Goal: Transaction & Acquisition: Subscribe to service/newsletter

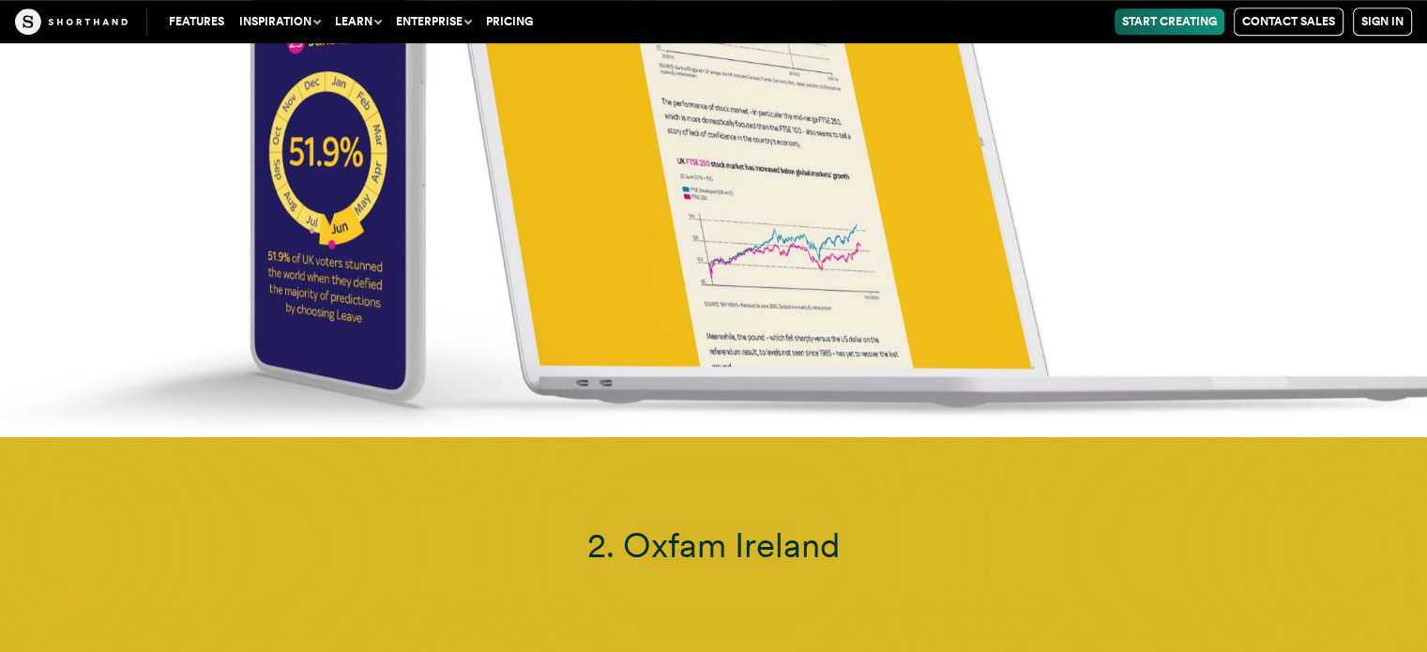
drag, startPoint x: 701, startPoint y: 341, endPoint x: 697, endPoint y: 258, distance: 82.7
click at [697, 258] on img at bounding box center [713, 112] width 1427 height 652
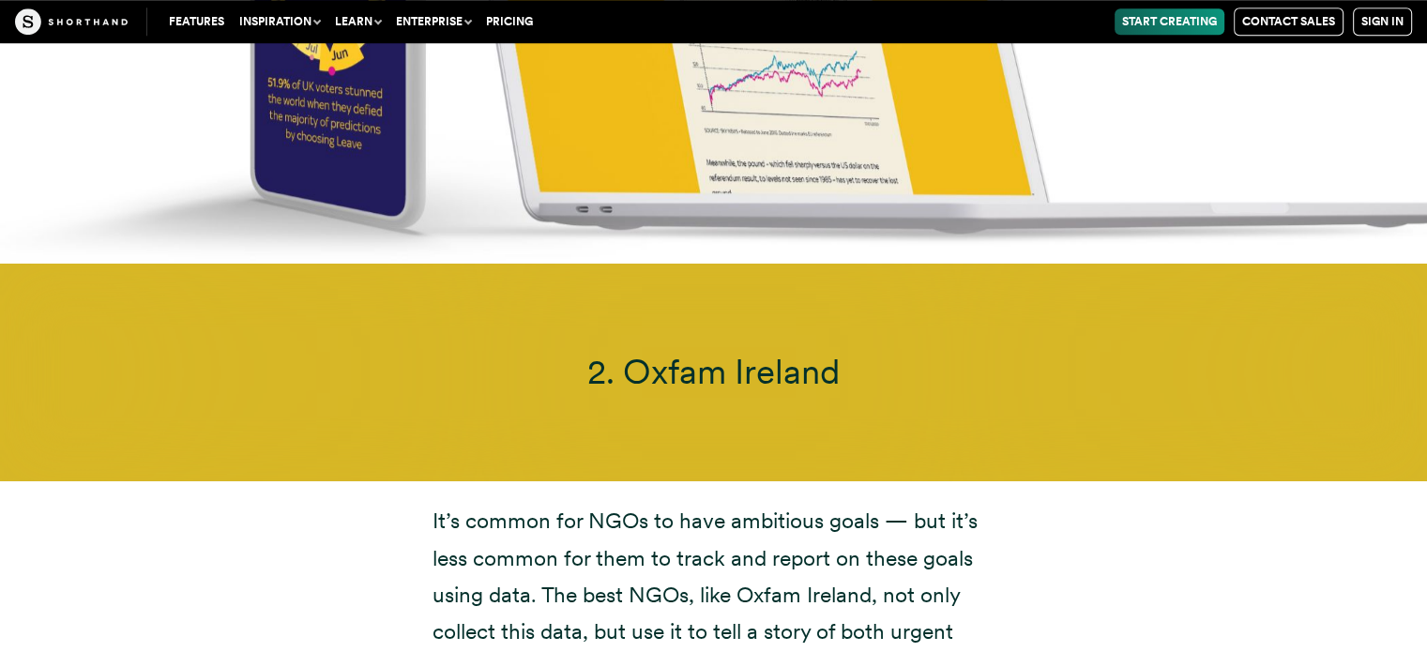
scroll to position [8633, 0]
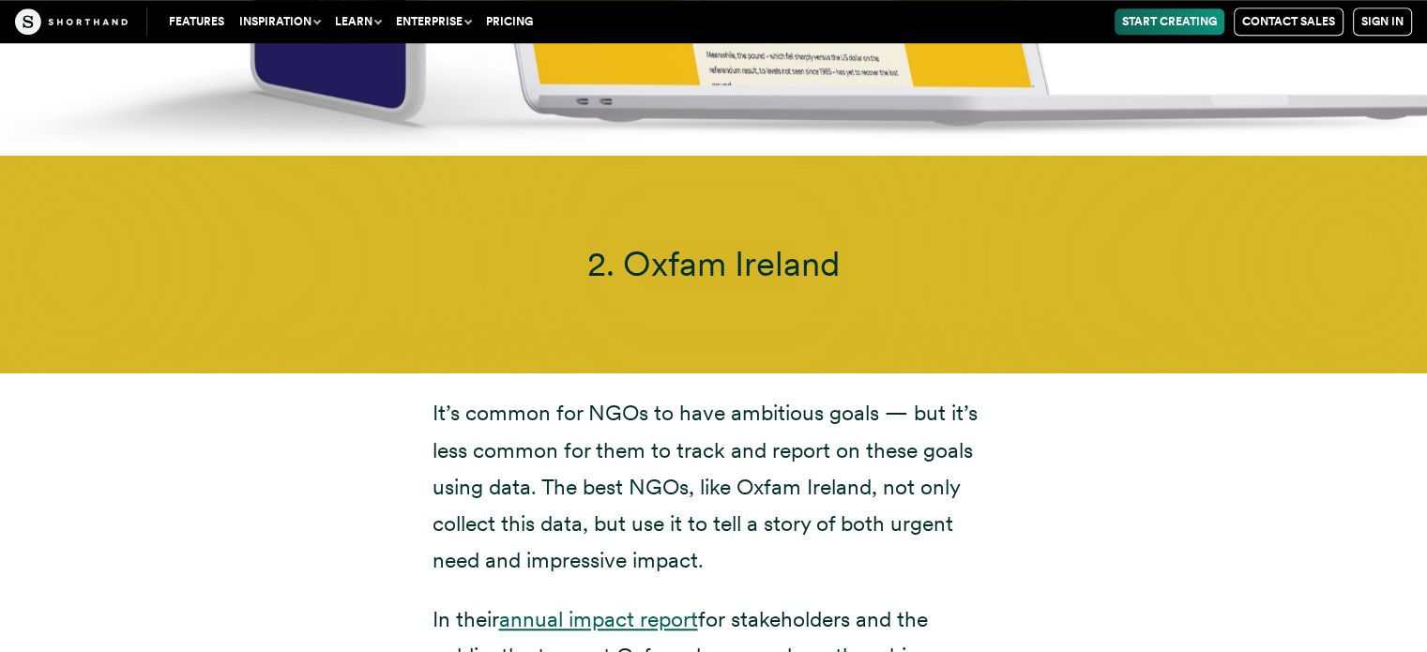
click at [560, 606] on link "annual impact report" at bounding box center [598, 619] width 199 height 26
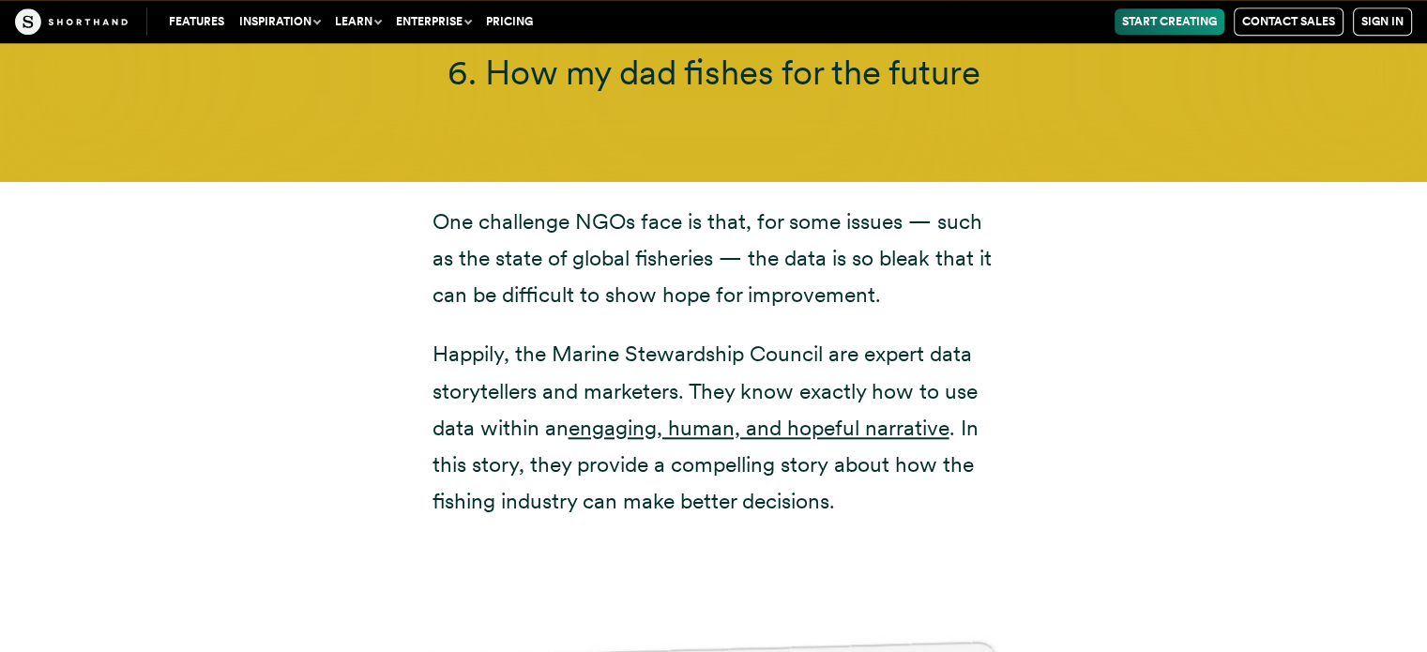
scroll to position [16140, 0]
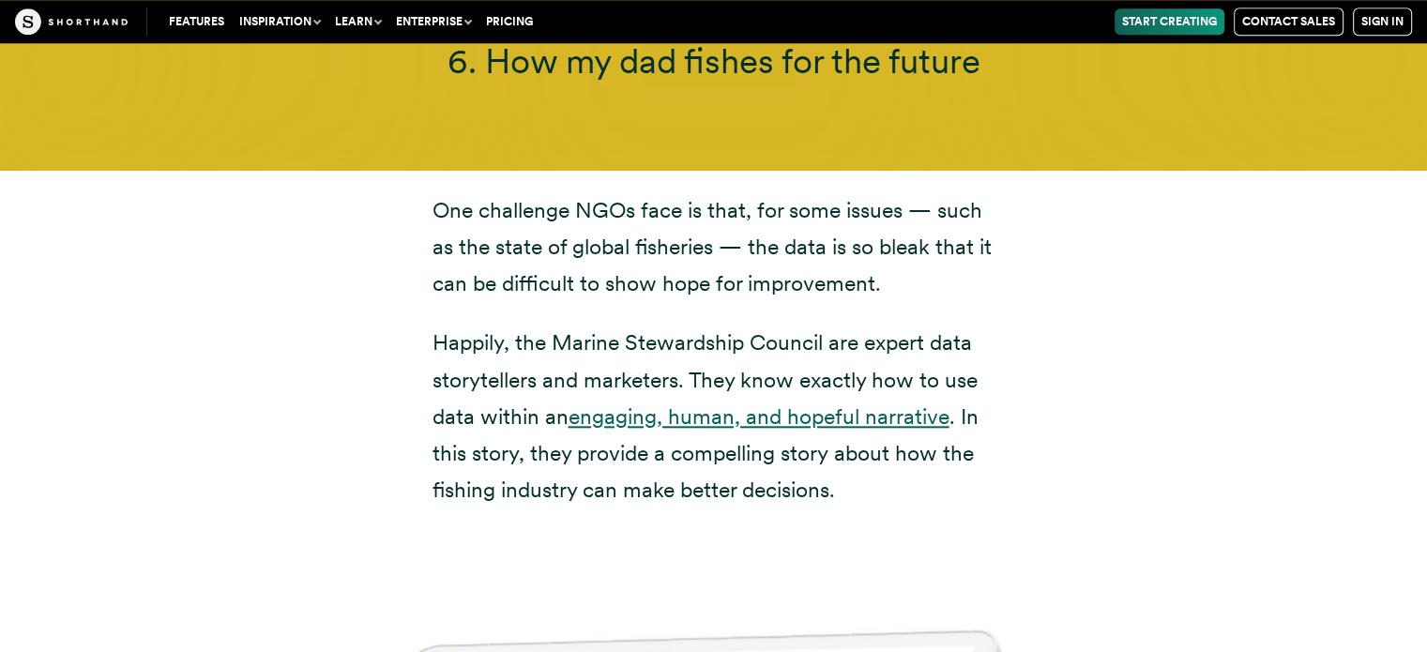
click at [665, 404] on link "engaging, human, and hopeful narrative" at bounding box center [759, 417] width 381 height 26
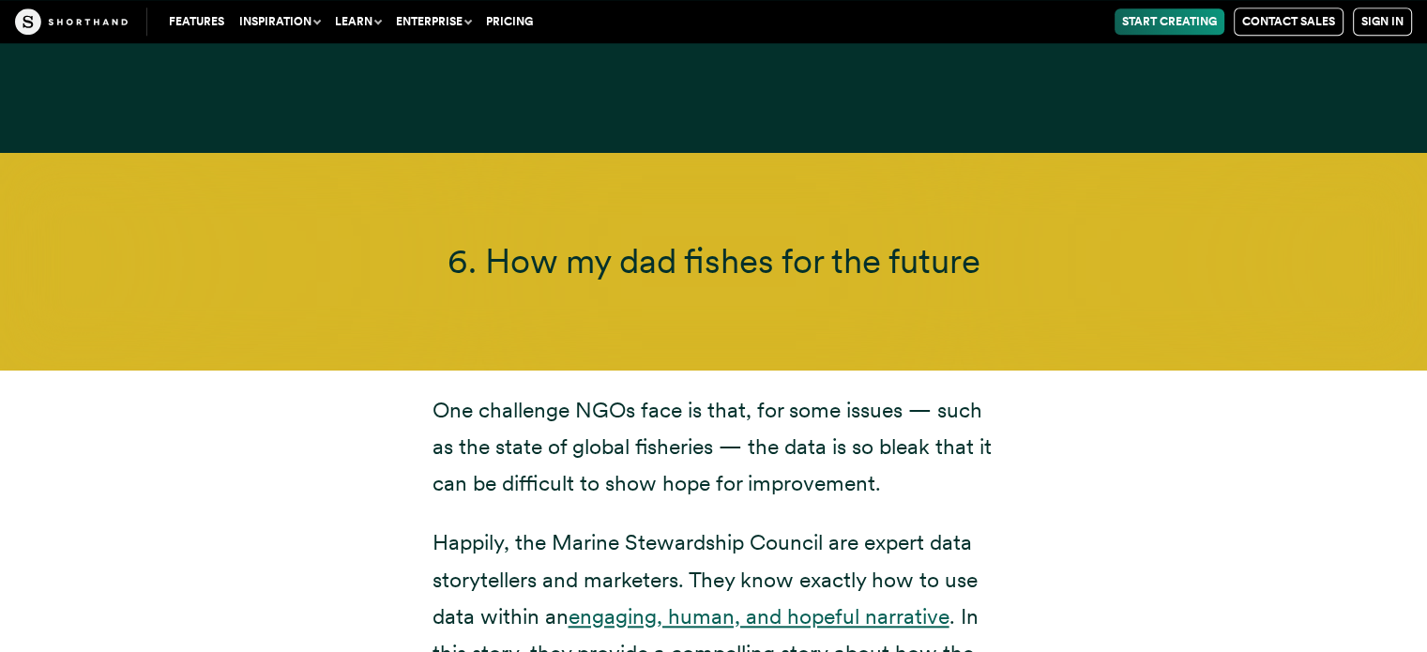
scroll to position [15952, 0]
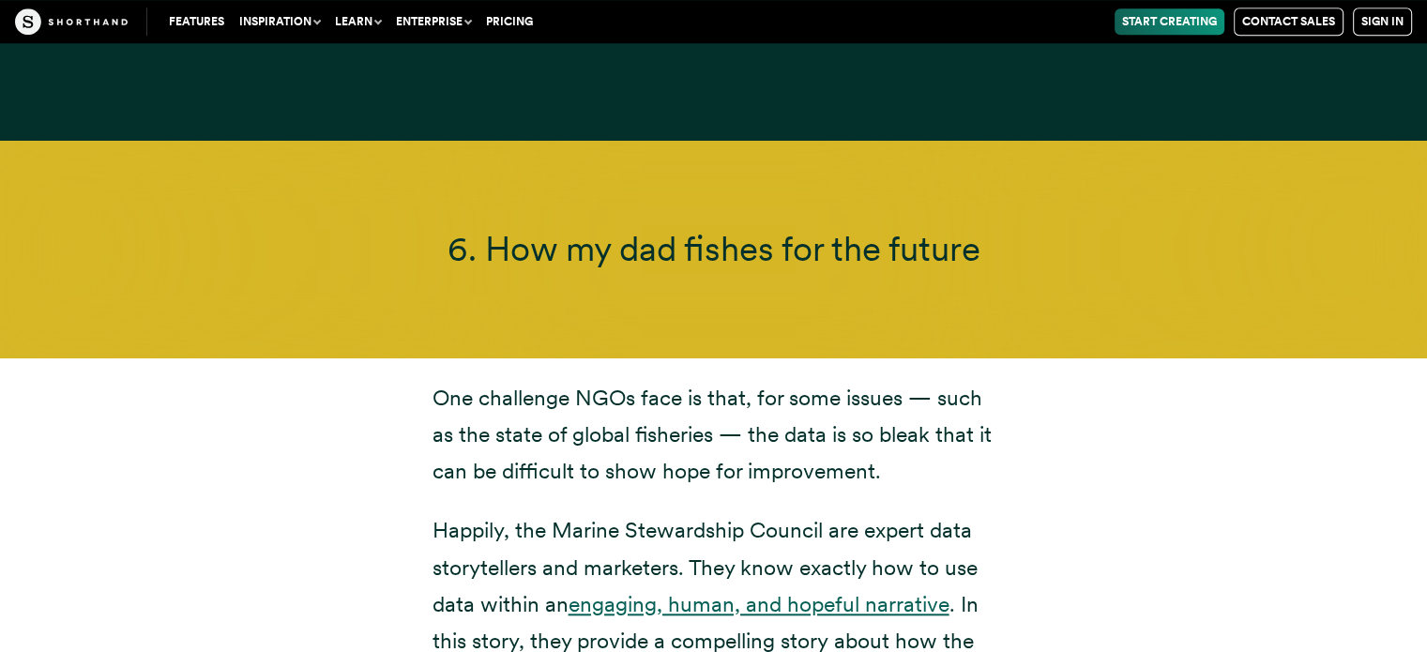
click at [711, 591] on link "engaging, human, and hopeful narrative" at bounding box center [759, 604] width 381 height 26
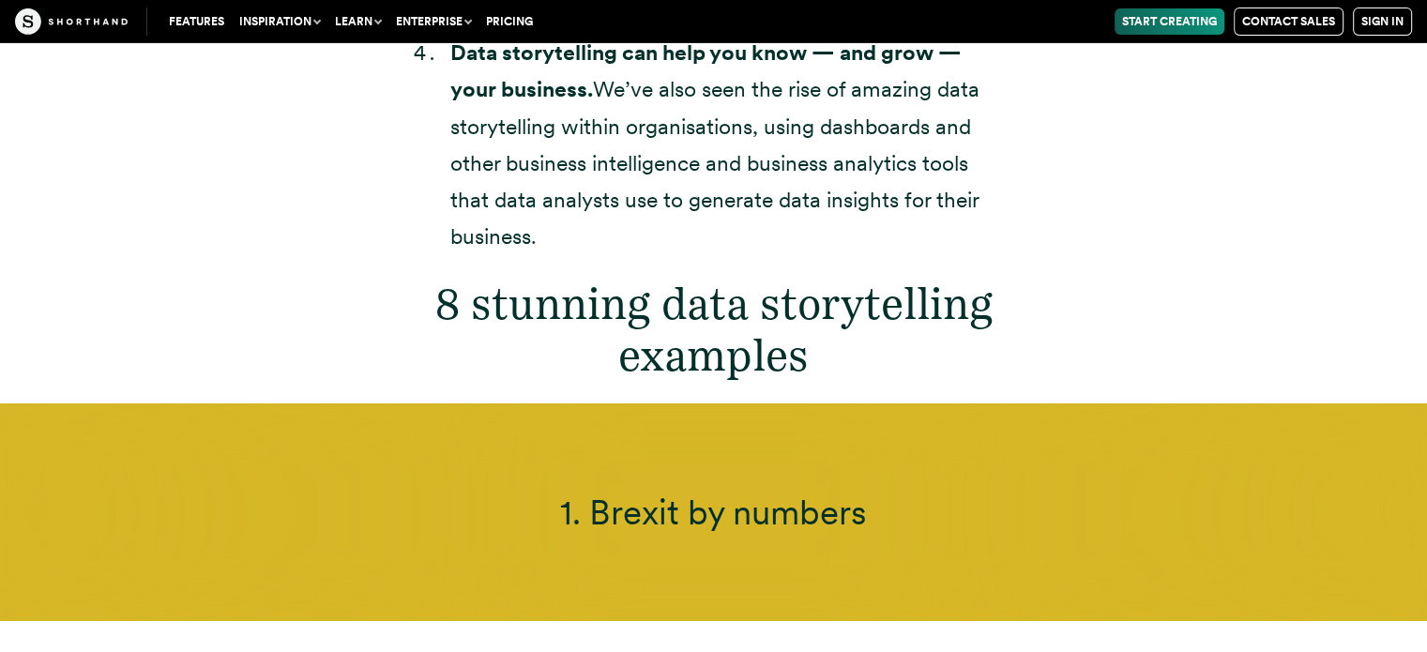
scroll to position [6059, 0]
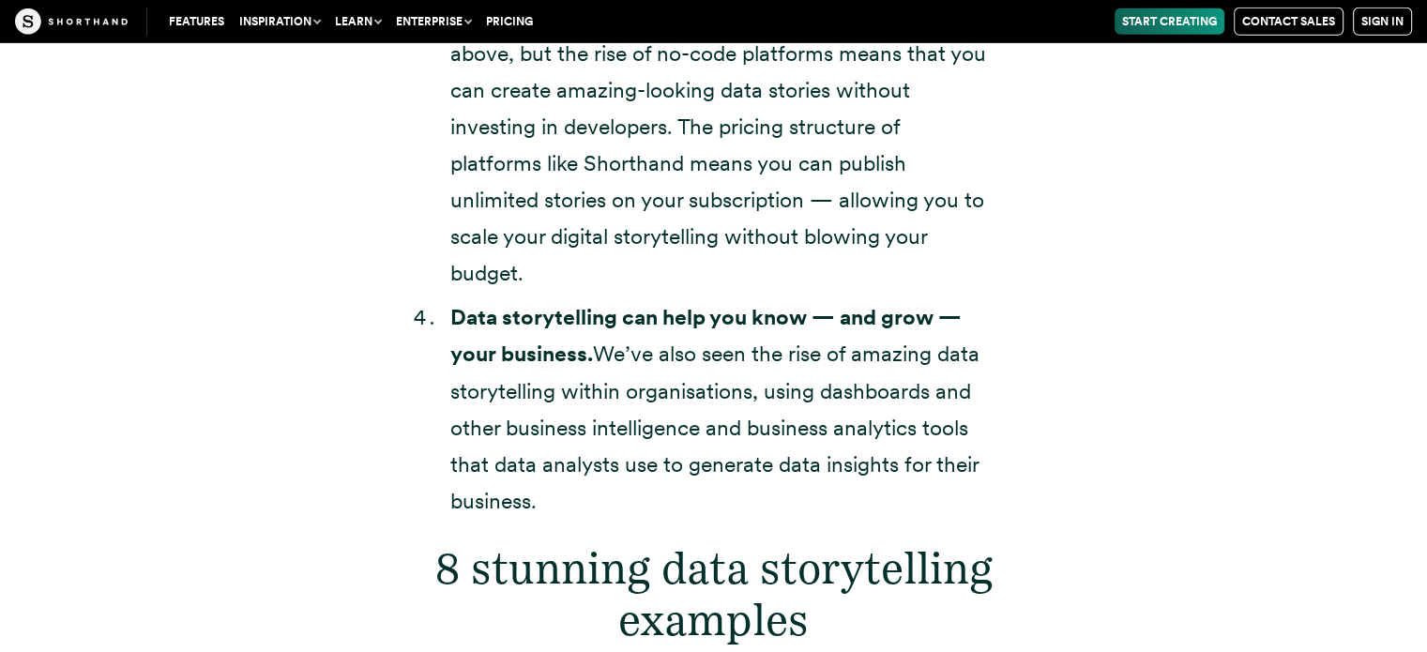
click at [1294, 37] on div "Features Use Cases Case Studies Templates Example Stories The Craft magazine Th…" at bounding box center [713, 21] width 1427 height 43
click at [1300, 14] on link "Contact Sales" at bounding box center [1289, 22] width 110 height 28
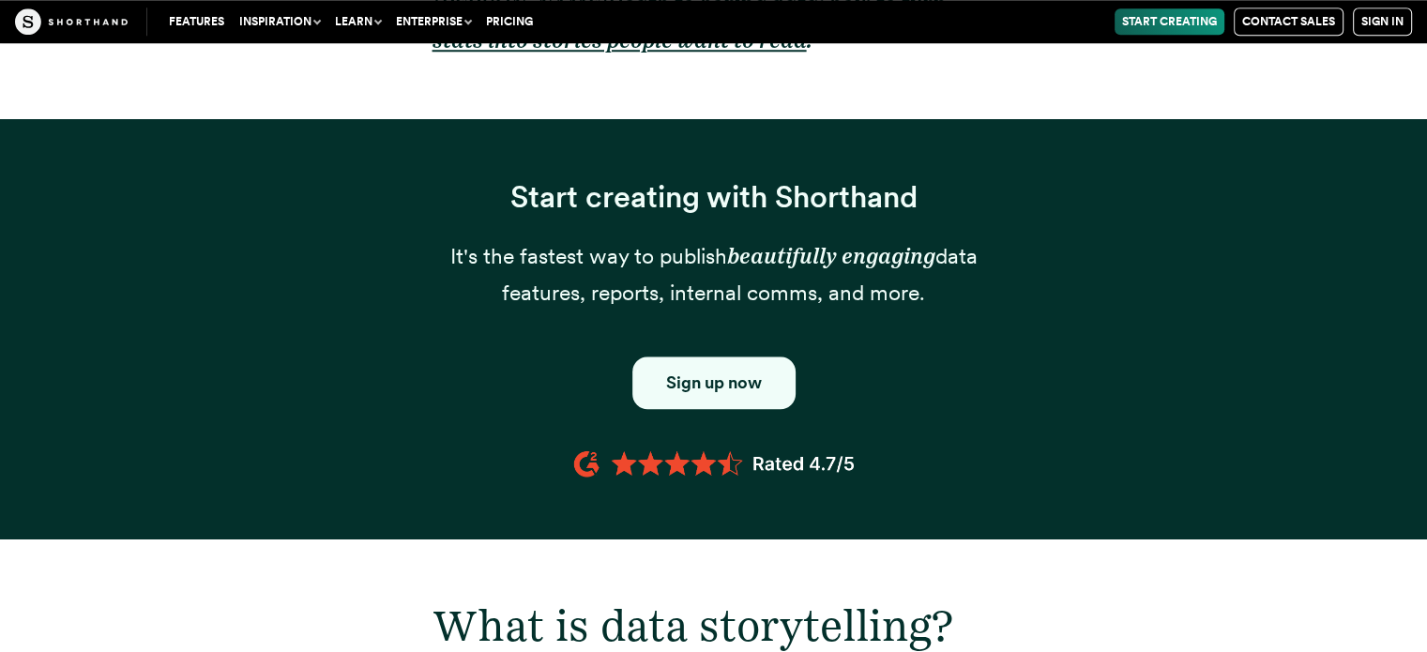
scroll to position [1783, 0]
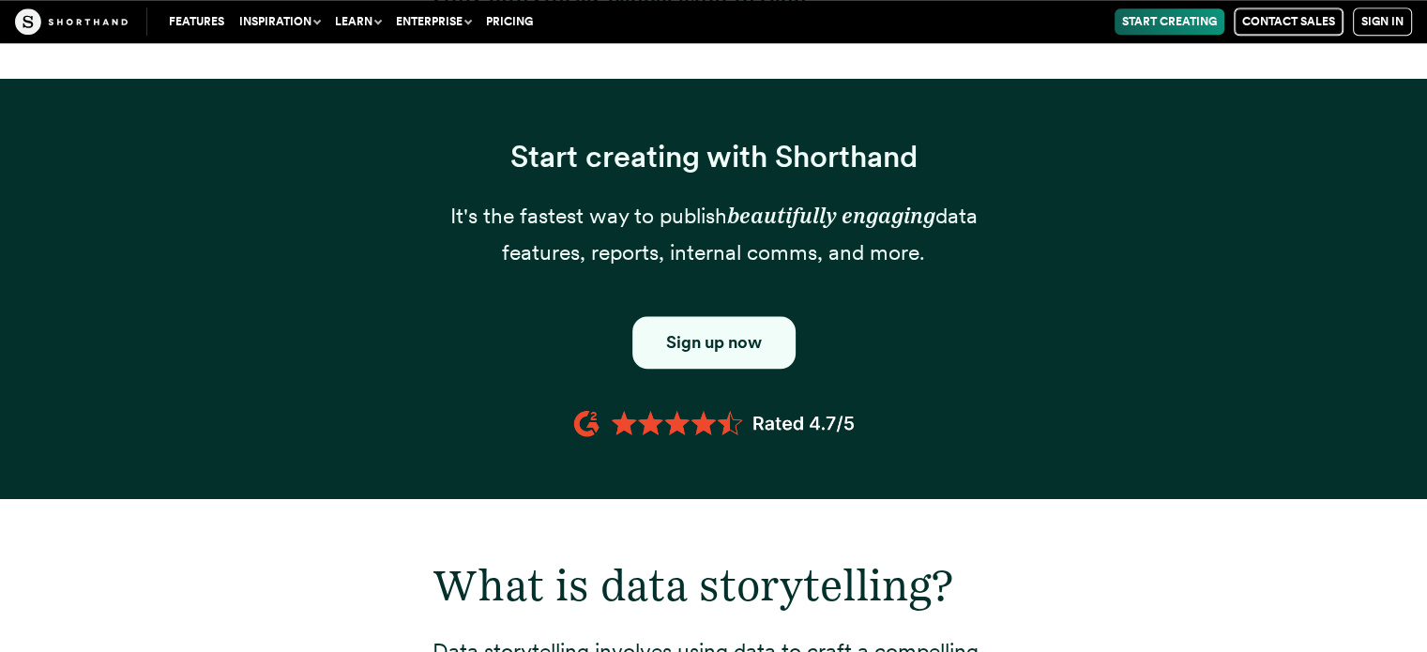
click at [1286, 14] on link "Contact Sales" at bounding box center [1289, 22] width 110 height 28
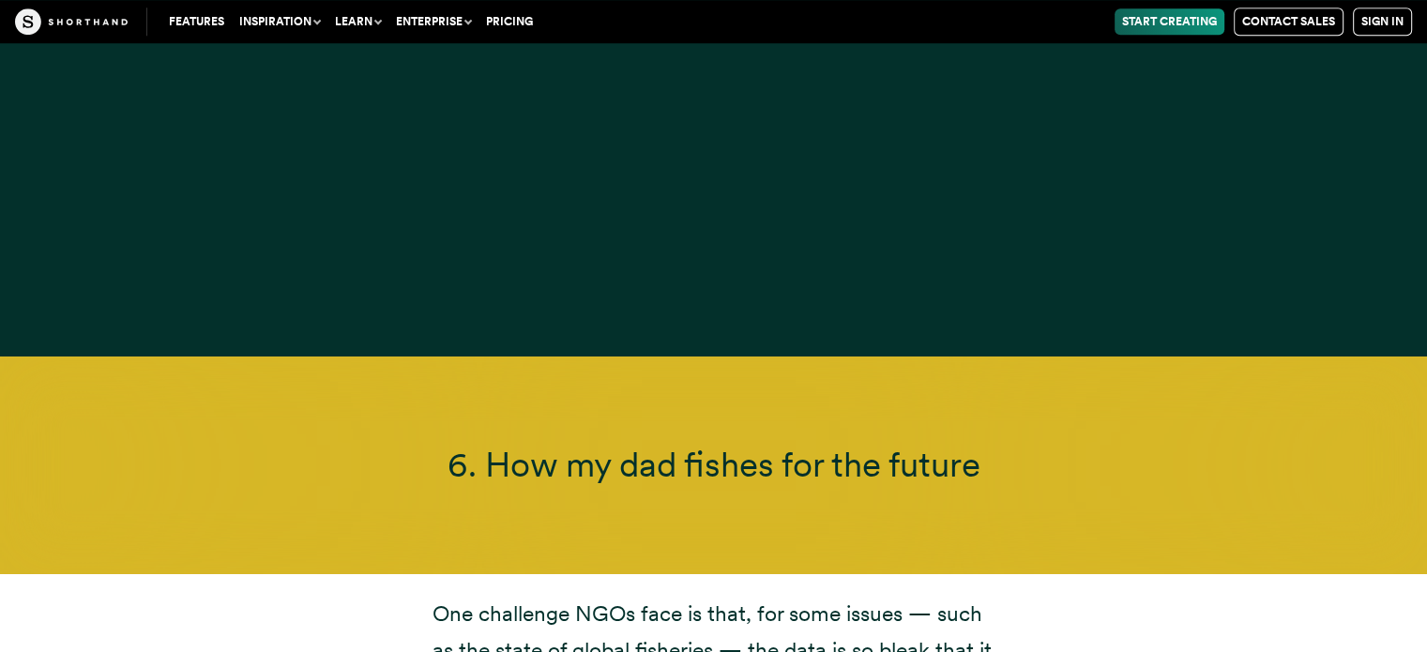
scroll to position [15765, 0]
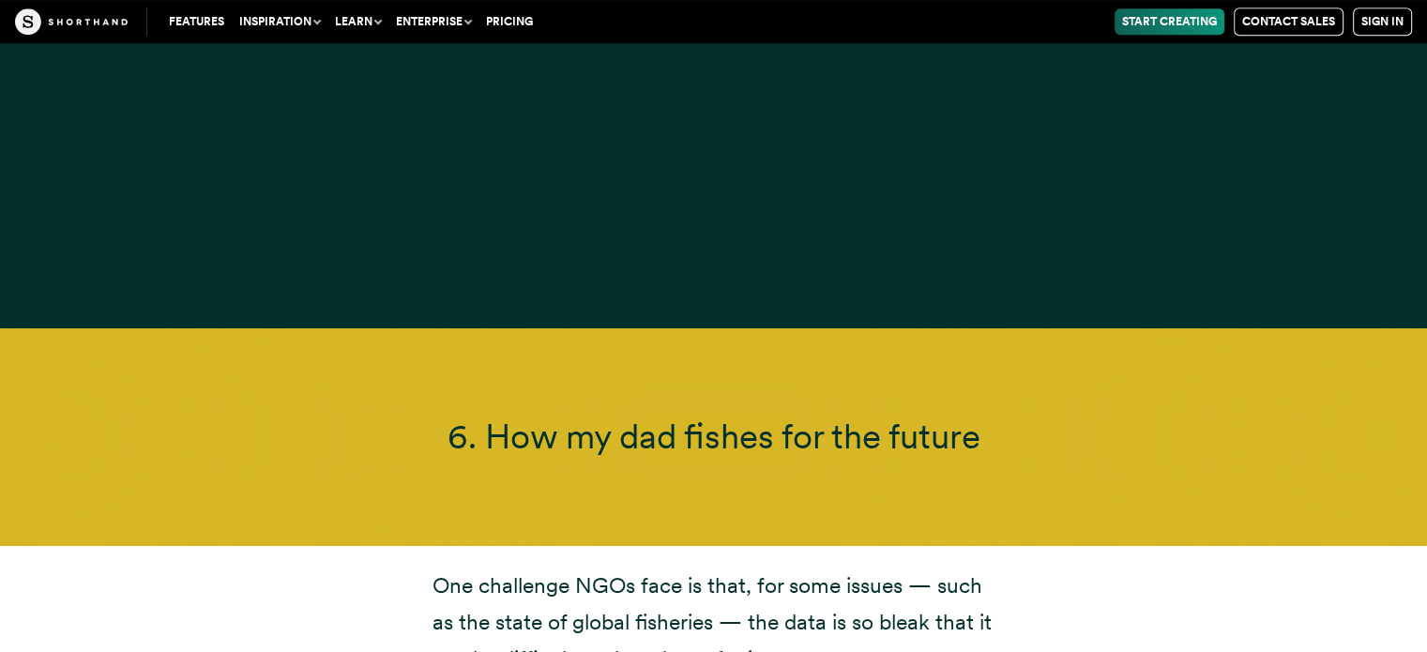
drag, startPoint x: 433, startPoint y: 323, endPoint x: 1007, endPoint y: 336, distance: 574.4
click at [1007, 416] on h3 "6. How my dad fishes for the future" at bounding box center [713, 436] width 1063 height 41
copy span "6. How my dad fishes for the future"
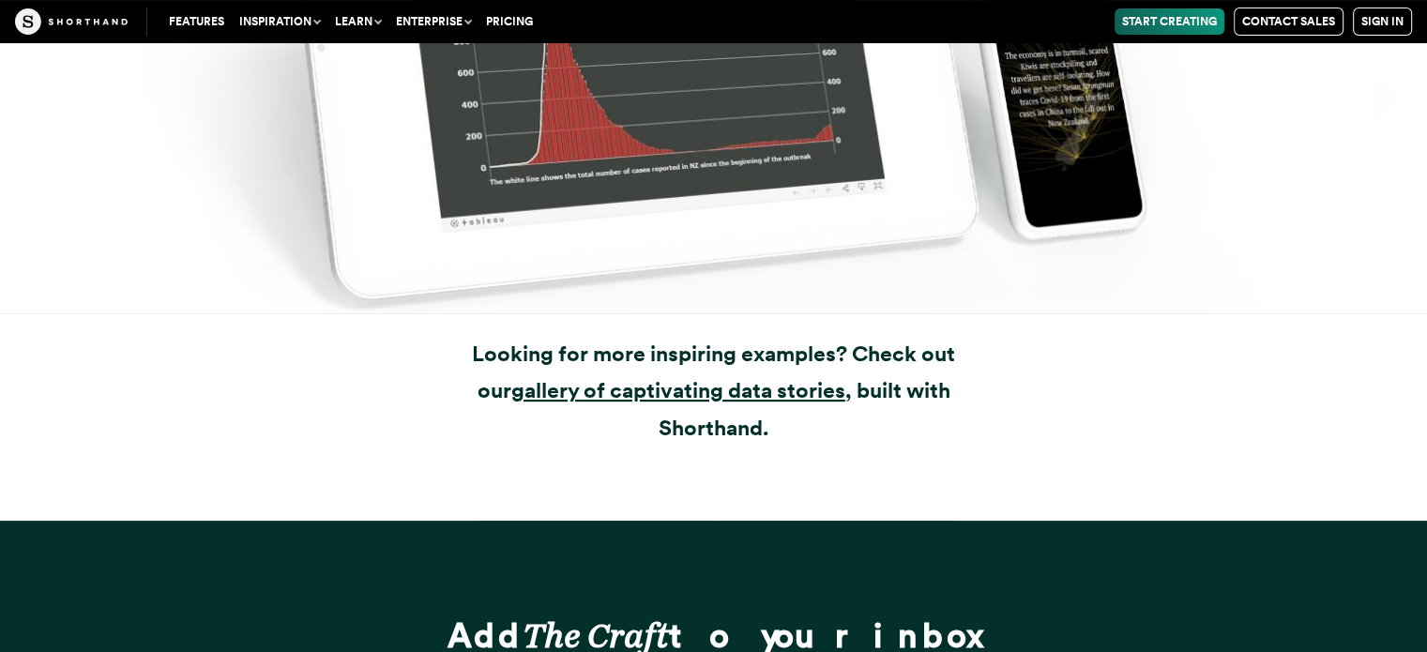
scroll to position [21636, 0]
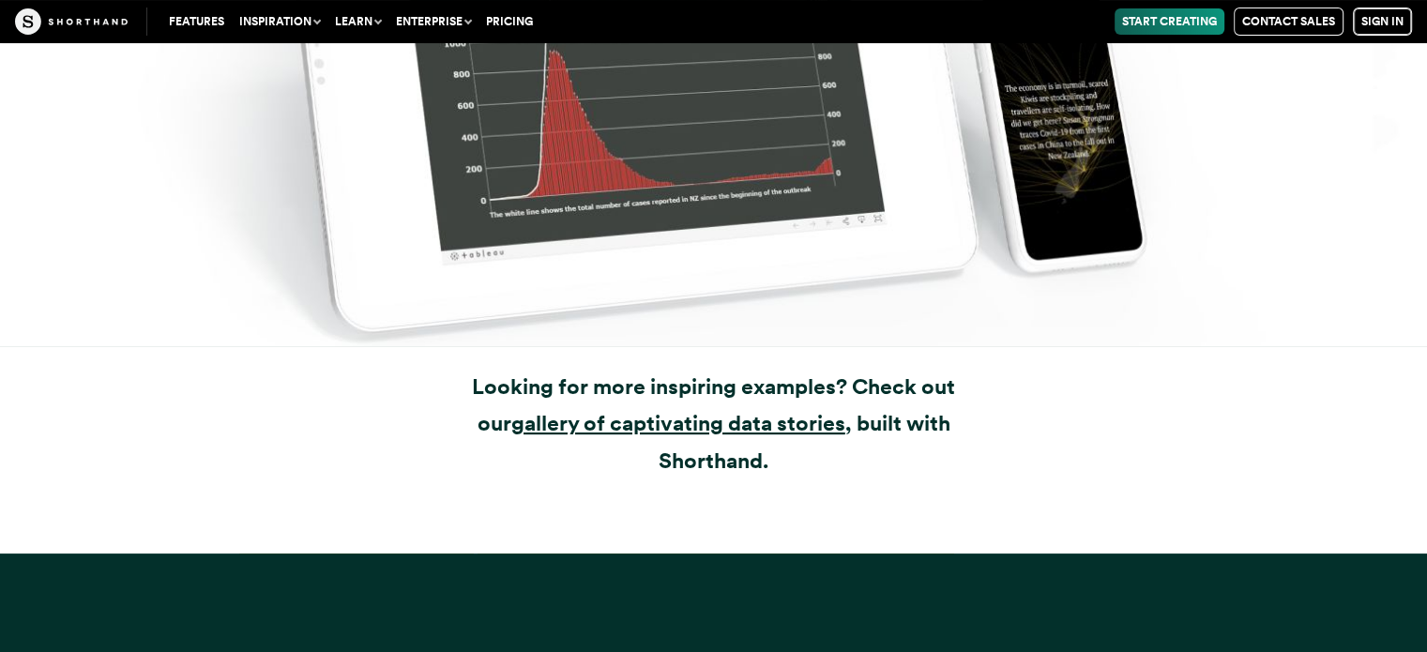
click at [1359, 25] on link "Sign in" at bounding box center [1382, 22] width 59 height 28
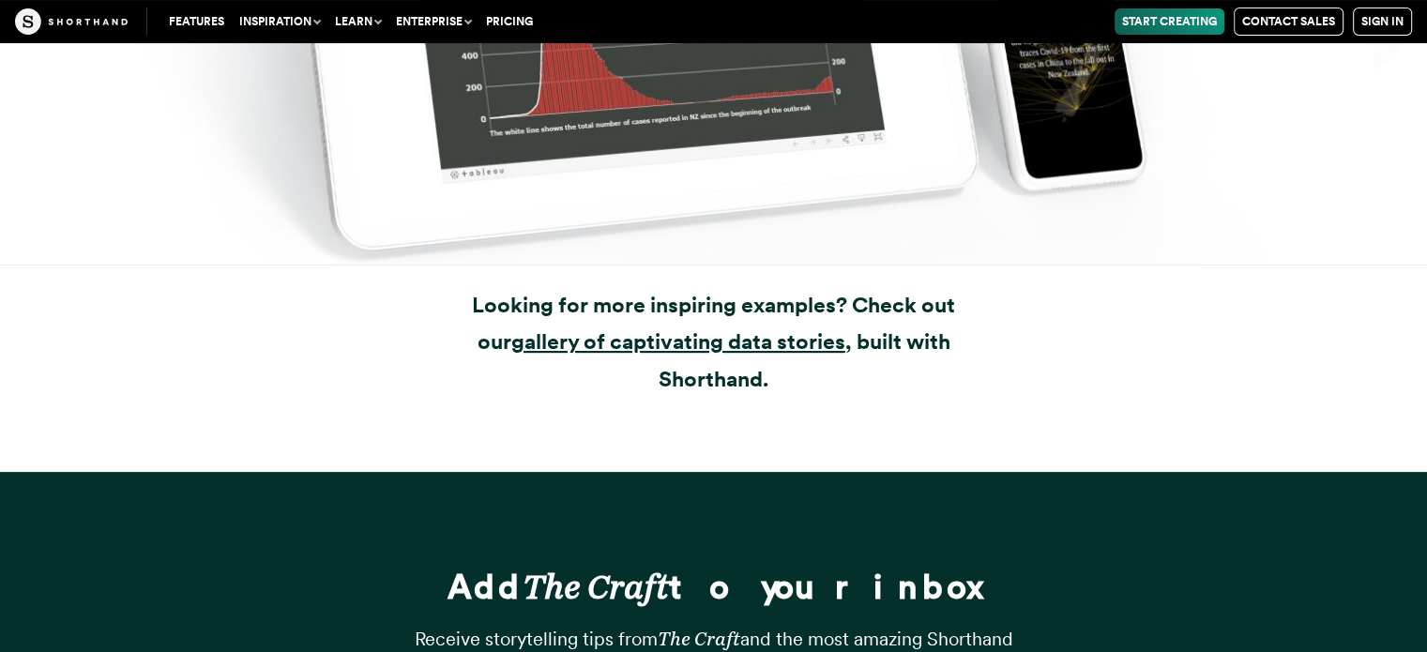
scroll to position [21730, 0]
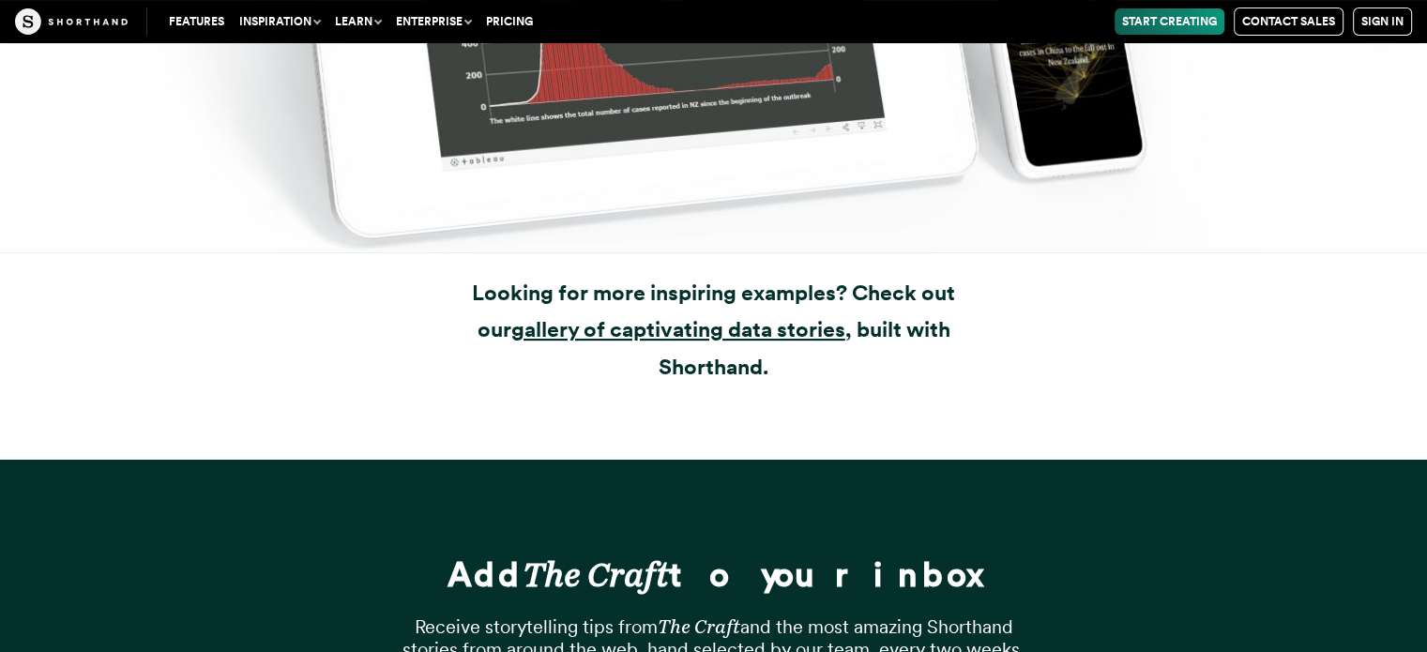
drag, startPoint x: 376, startPoint y: 446, endPoint x: 1021, endPoint y: 460, distance: 644.8
click at [1047, 467] on div "Add The Craft to your inbox Receive storytelling tips from The Craft and the mo…" at bounding box center [714, 646] width 751 height 373
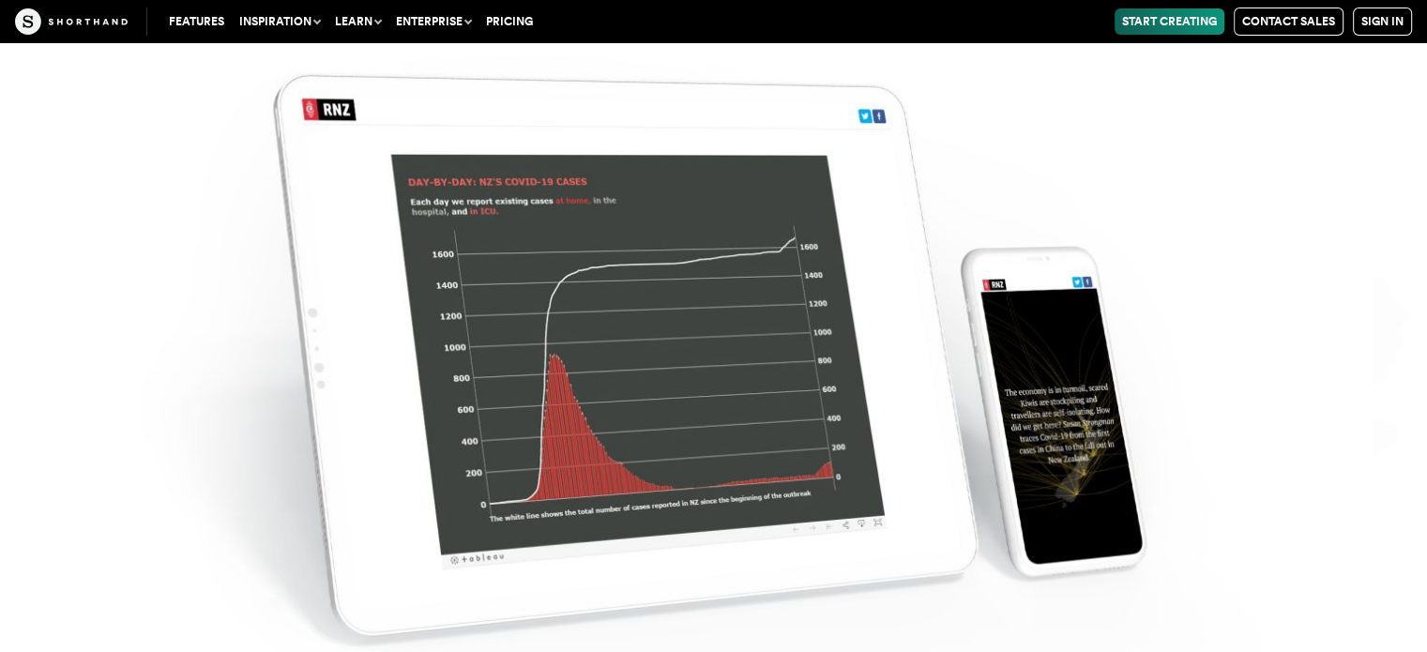
scroll to position [21073, 0]
